Goal: Find specific page/section: Find specific page/section

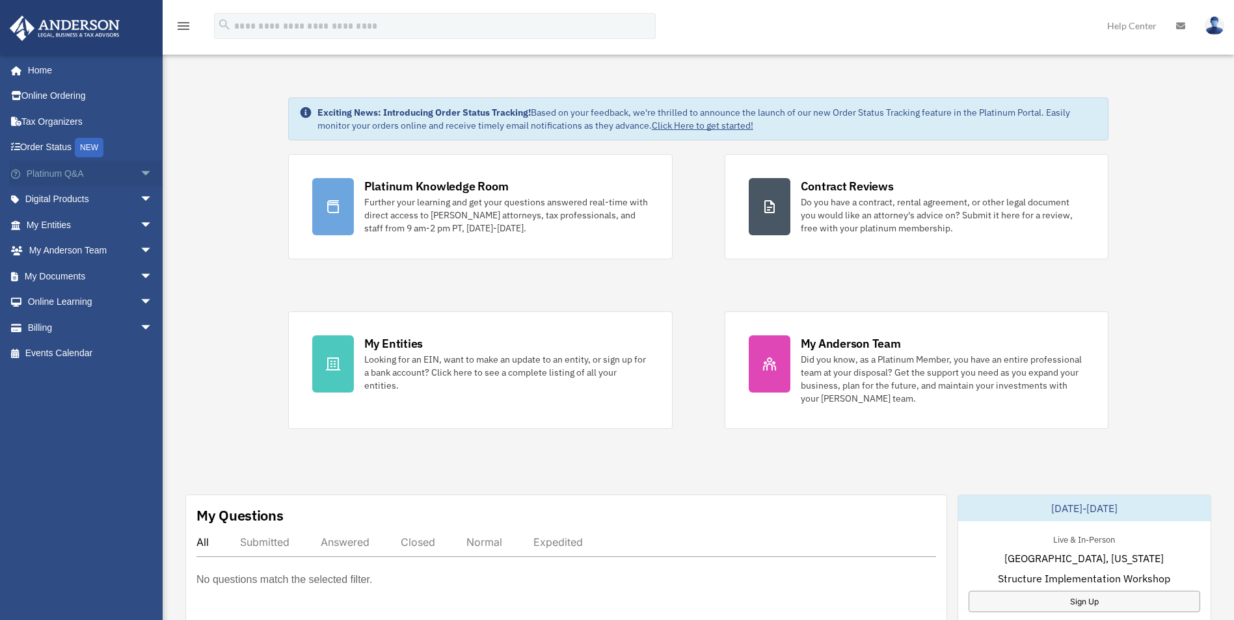
click at [140, 176] on span "arrow_drop_down" at bounding box center [153, 174] width 26 height 27
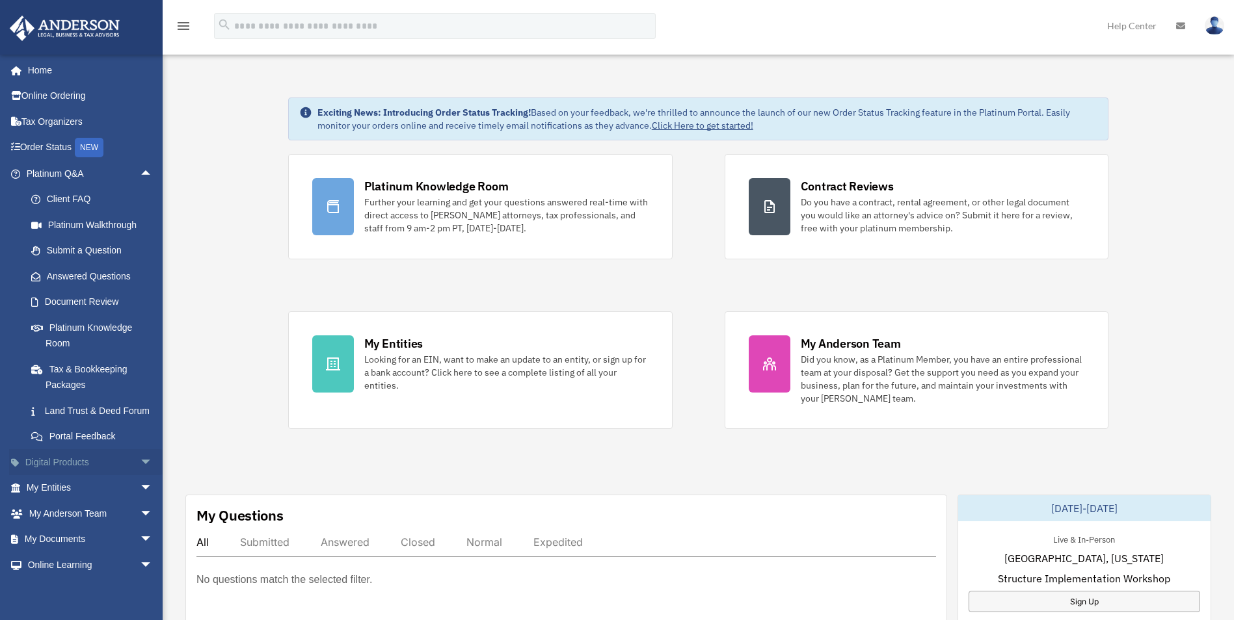
click at [140, 476] on span "arrow_drop_down" at bounding box center [153, 462] width 26 height 27
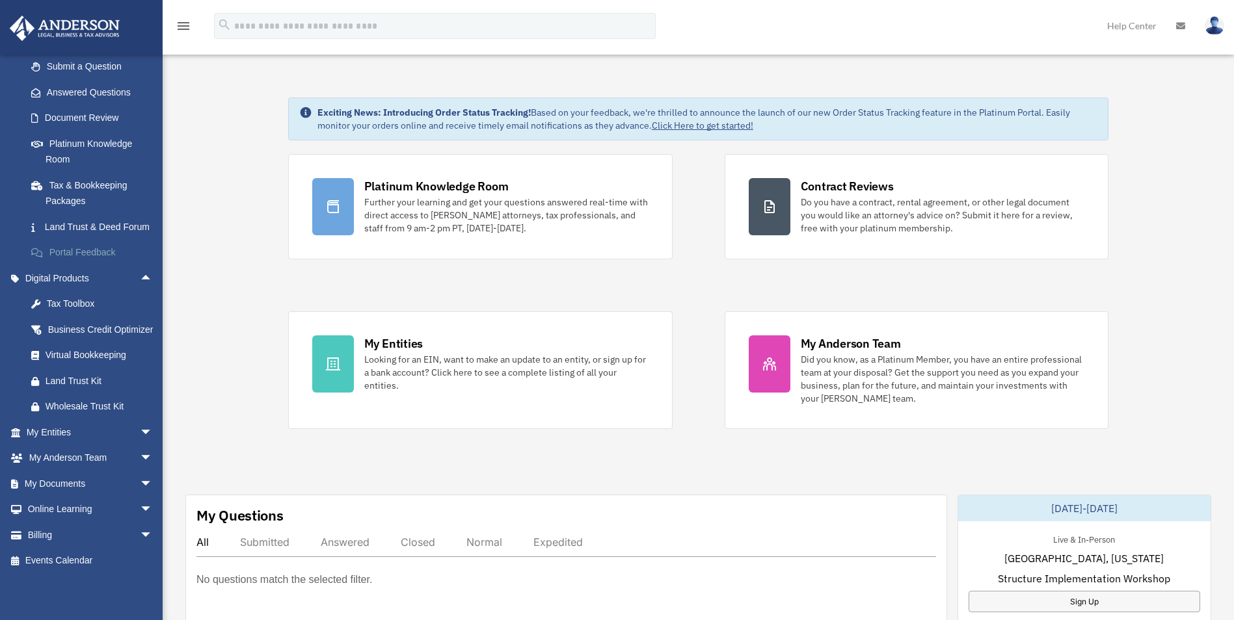
scroll to position [195, 0]
click at [140, 446] on span "arrow_drop_down" at bounding box center [153, 432] width 26 height 27
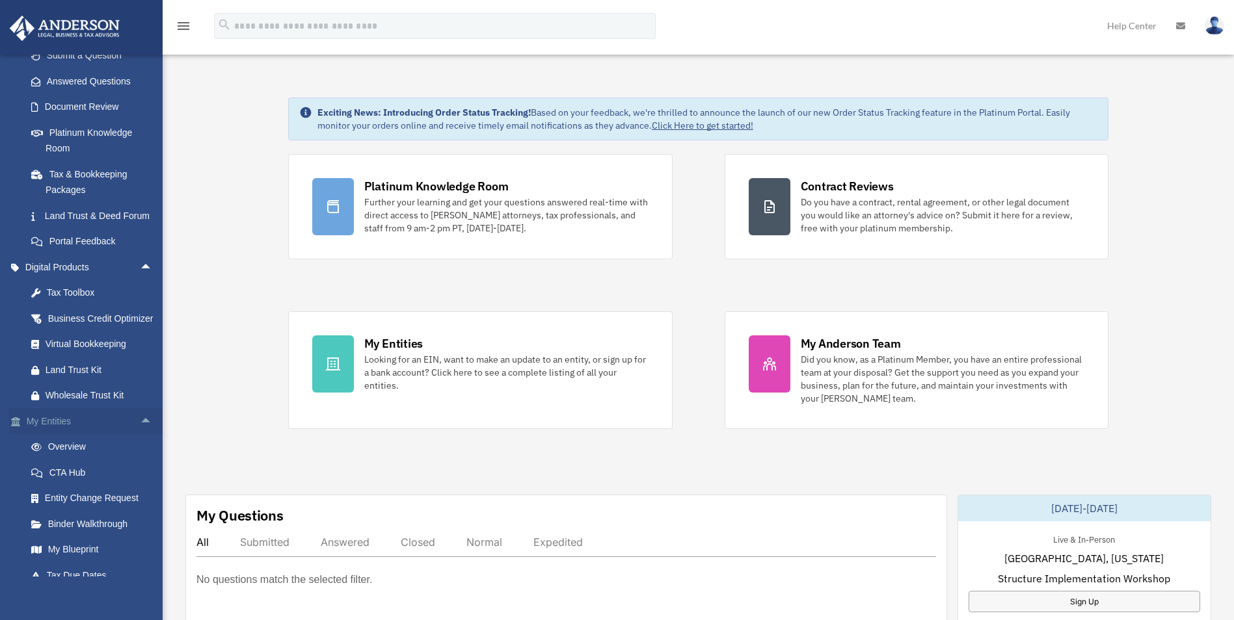
scroll to position [325, 0]
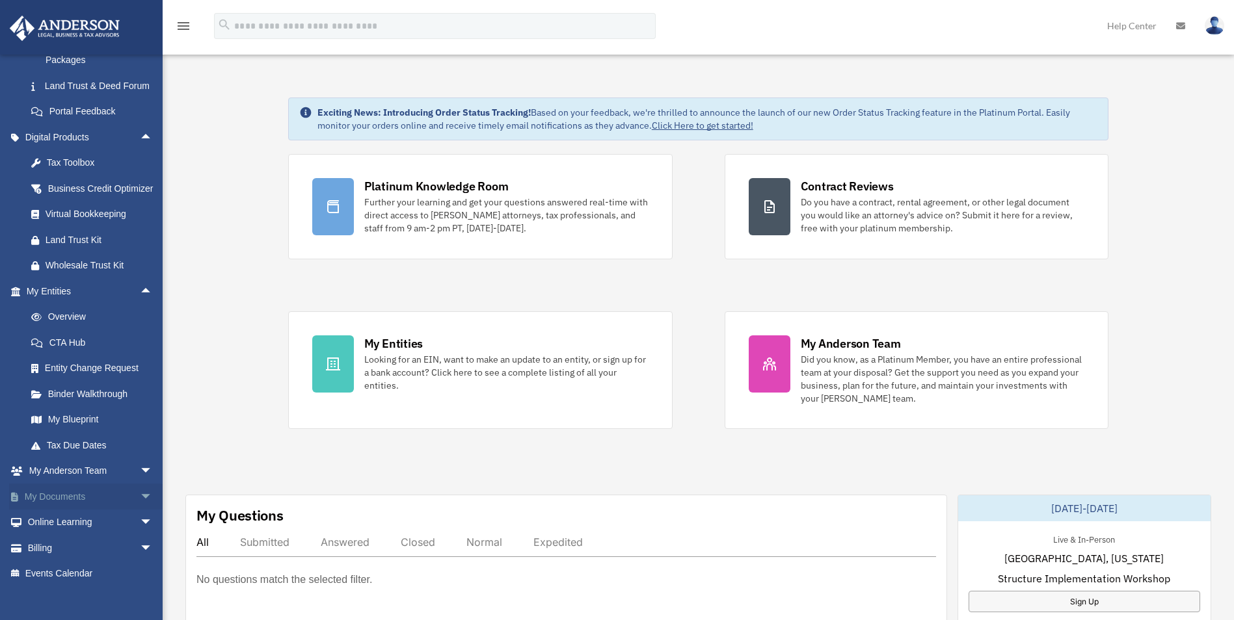
click at [140, 510] on span "arrow_drop_down" at bounding box center [153, 497] width 26 height 27
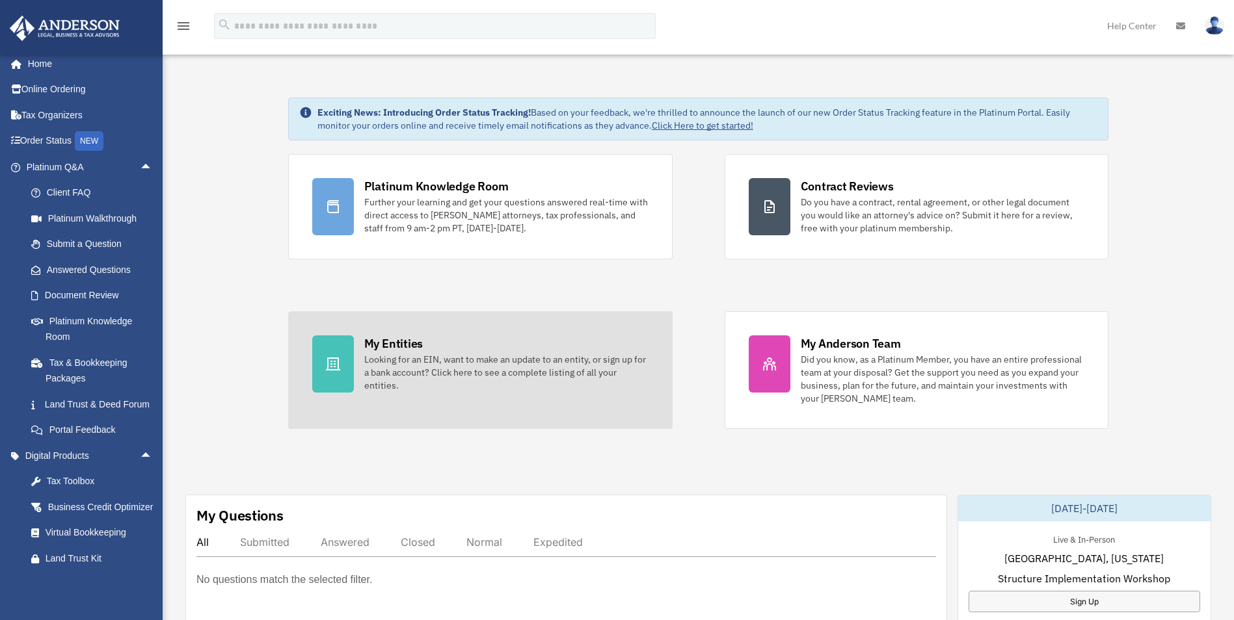
scroll to position [0, 0]
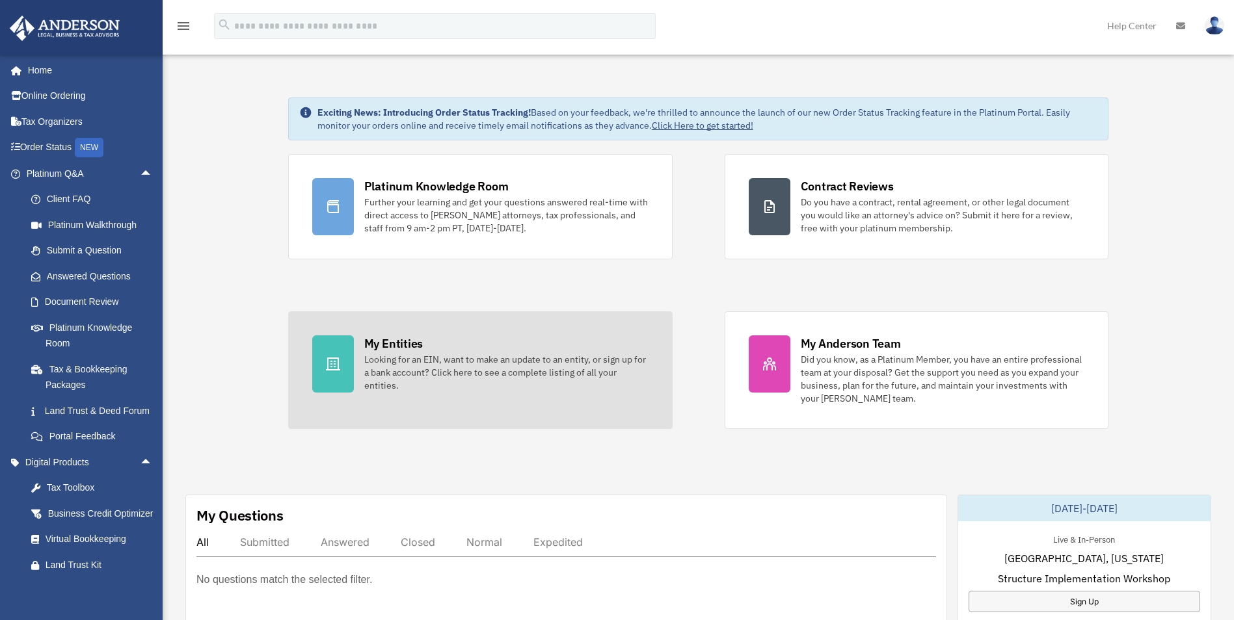
click at [470, 376] on div "Looking for an EIN, want to make an update to an entity, or sign up for a bank …" at bounding box center [506, 372] width 284 height 39
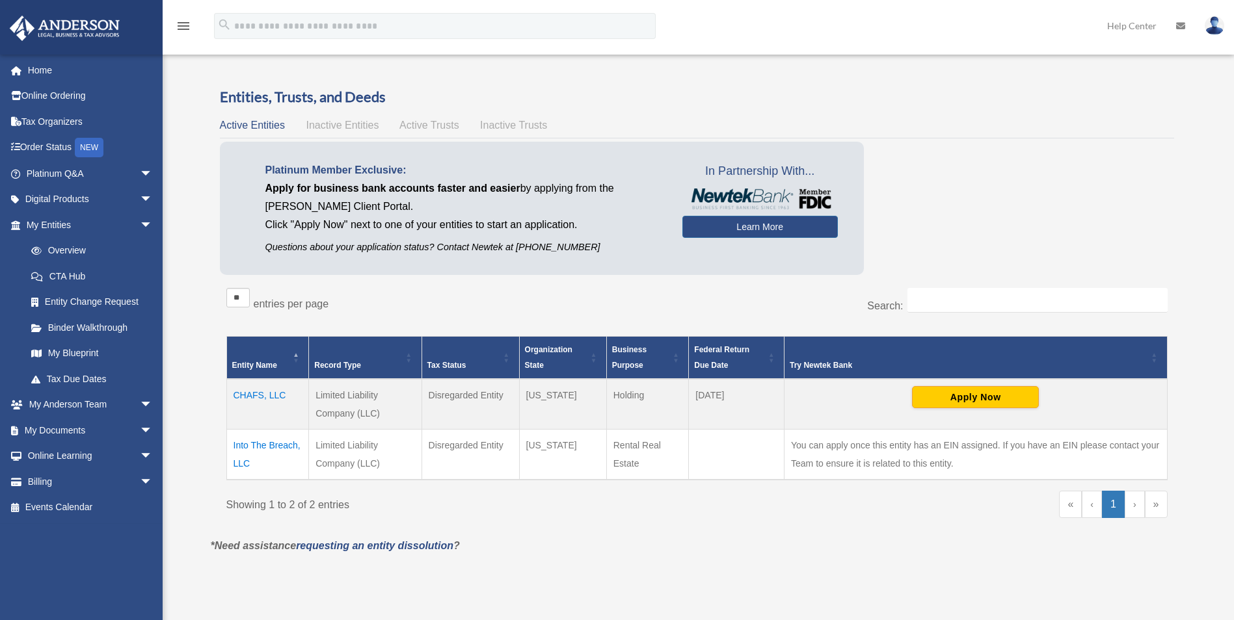
click at [332, 127] on span "Inactive Entities" at bounding box center [342, 125] width 73 height 11
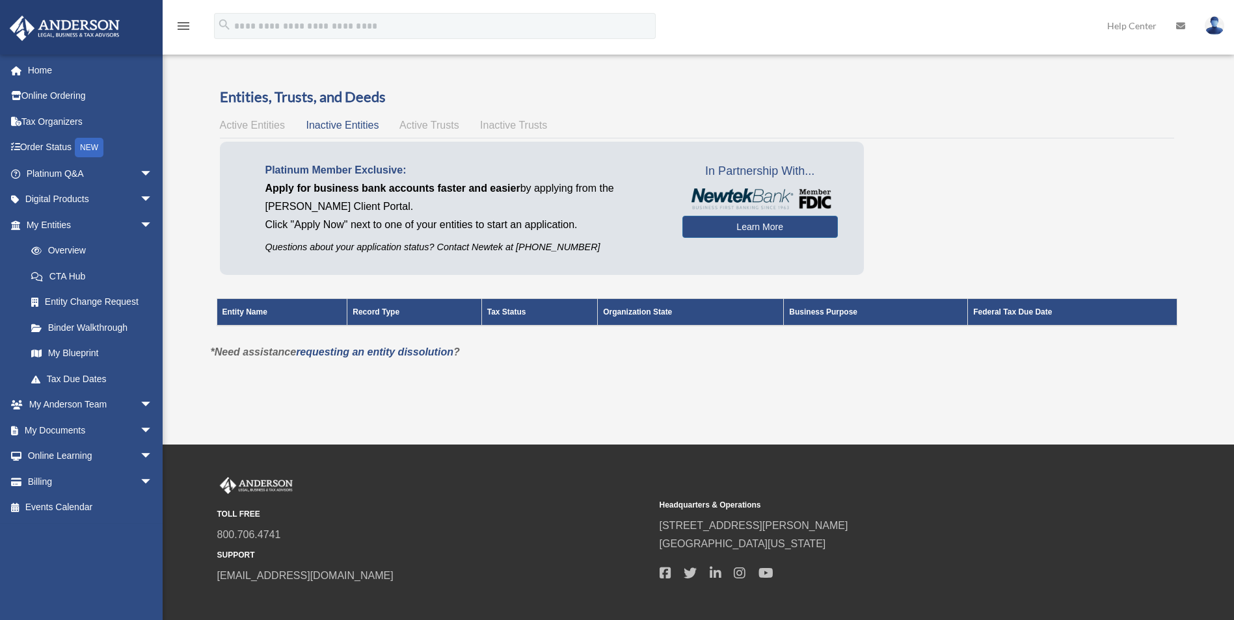
click at [416, 127] on span "Active Trusts" at bounding box center [429, 125] width 60 height 11
click at [269, 129] on span "Active Entities" at bounding box center [252, 125] width 65 height 11
